Goal: Information Seeking & Learning: Learn about a topic

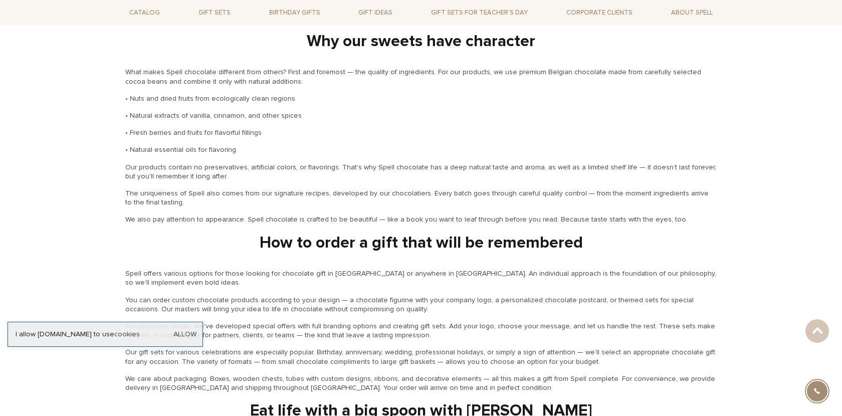
scroll to position [1530, 0]
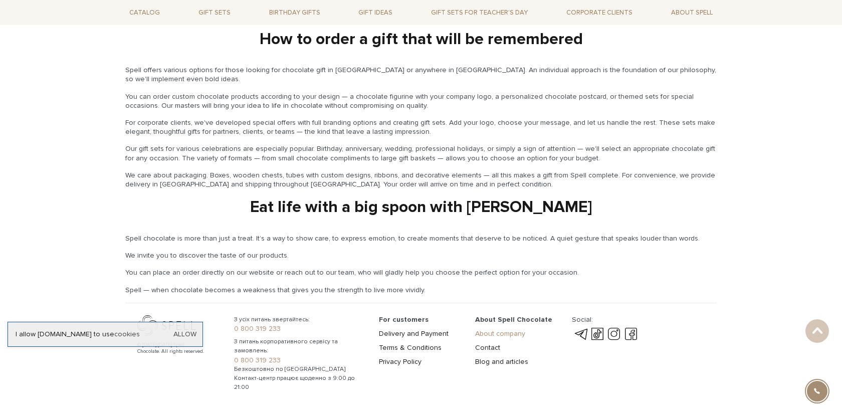
click at [495, 329] on link "About company" at bounding box center [500, 333] width 50 height 9
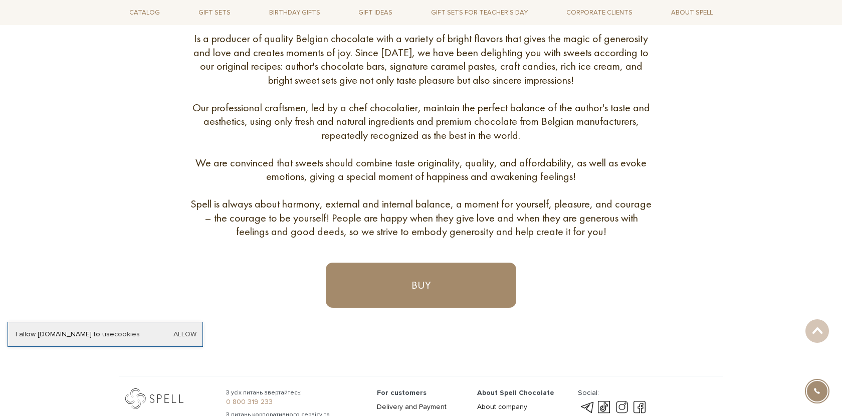
scroll to position [463, 0]
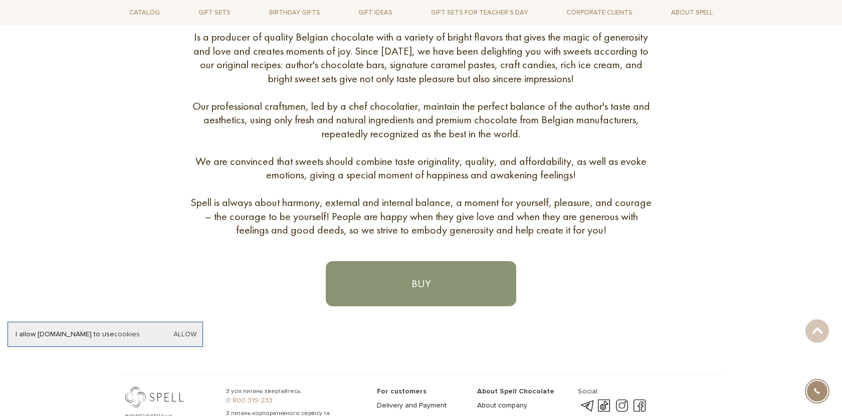
click at [417, 280] on link "Buy" at bounding box center [421, 283] width 191 height 45
